Goal: Task Accomplishment & Management: Complete application form

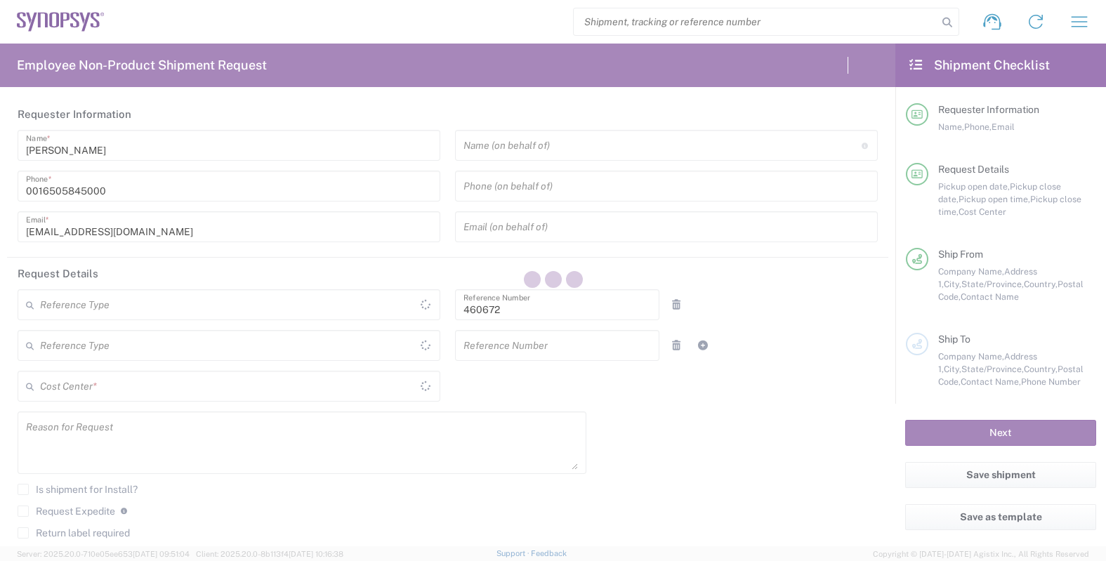
type input "United States"
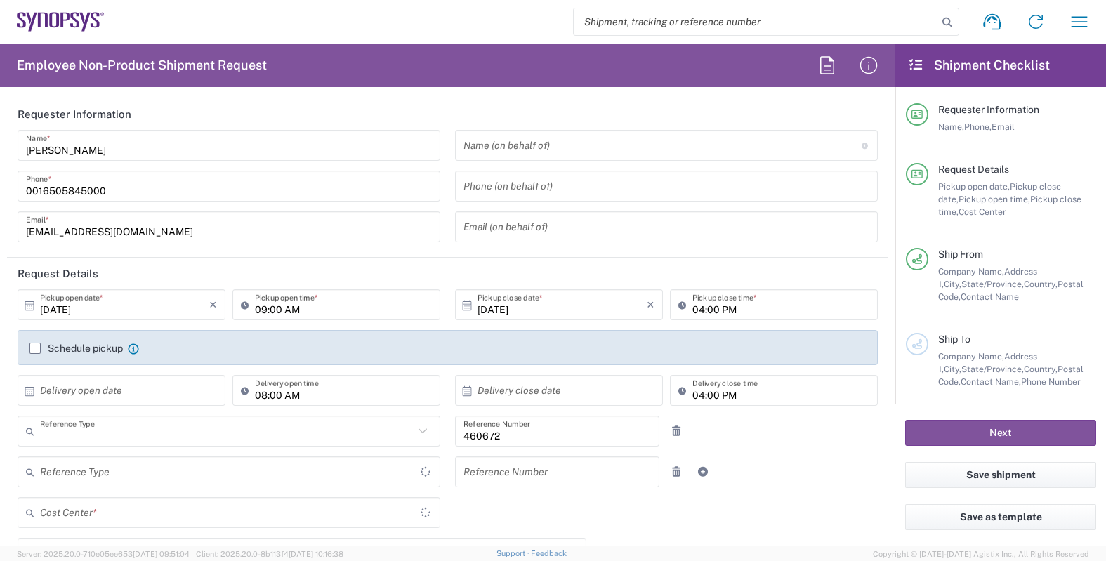
type input "Department"
type input "California"
type input "US01, FIN, Distri 460672"
type input "Delivered at Place"
type input "United States"
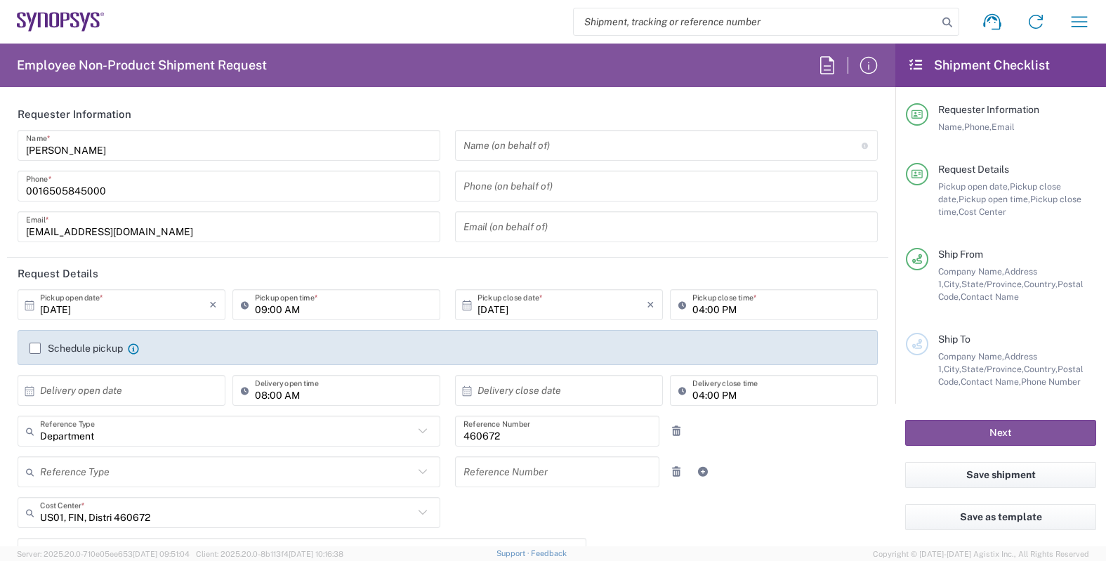
type input "Headquarters USSV"
